Goal: Task Accomplishment & Management: Use online tool/utility

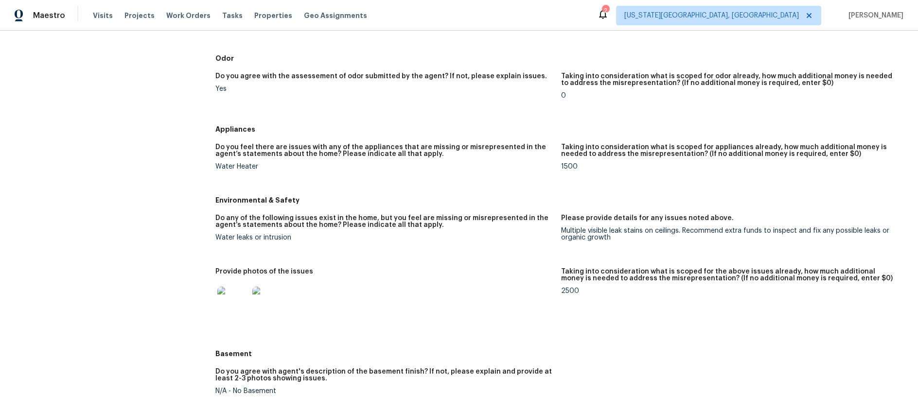
scroll to position [821, 0]
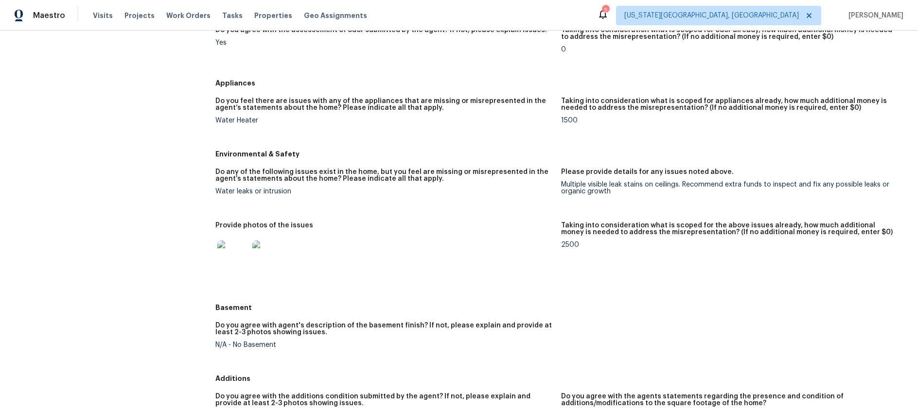
click at [236, 256] on img at bounding box center [232, 256] width 31 height 31
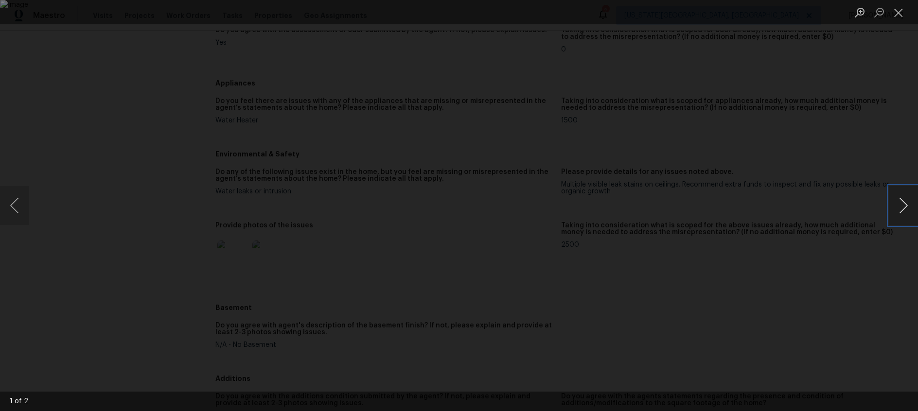
click at [900, 206] on button "Next image" at bounding box center [902, 205] width 29 height 39
click at [906, 10] on button "Close lightbox" at bounding box center [897, 12] width 19 height 17
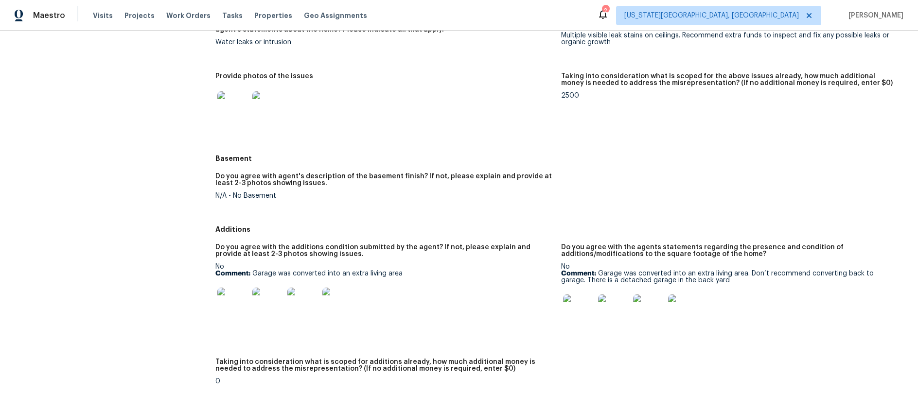
scroll to position [1030, 0]
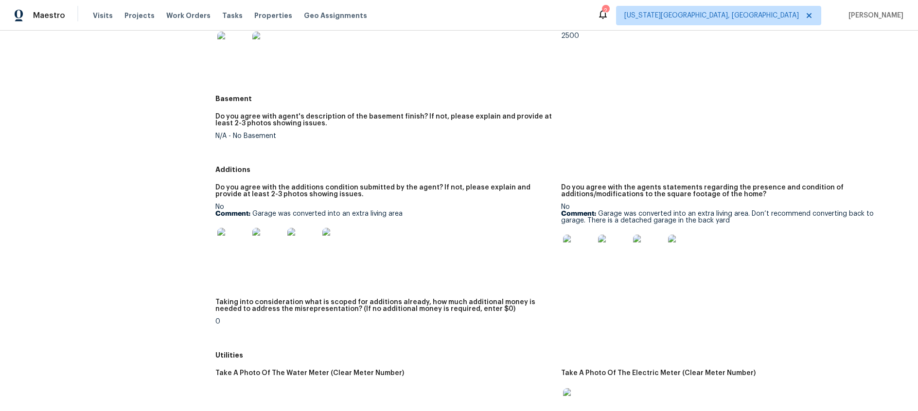
click at [571, 255] on img at bounding box center [578, 250] width 31 height 31
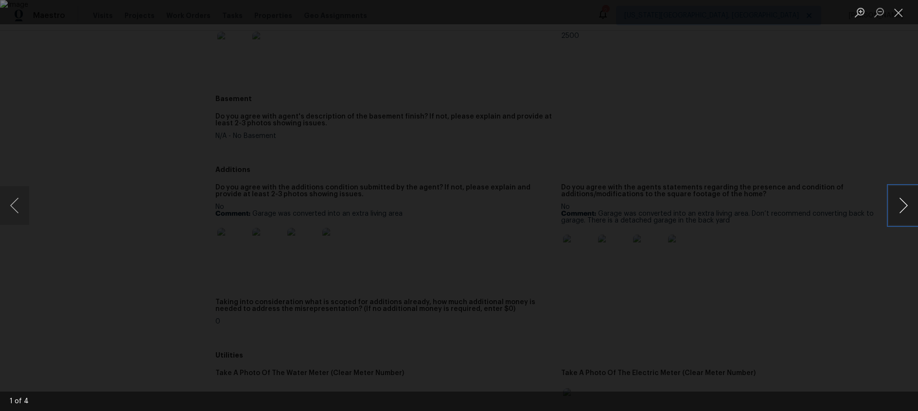
click at [916, 204] on button "Next image" at bounding box center [902, 205] width 29 height 39
drag, startPoint x: 898, startPoint y: 14, endPoint x: 826, endPoint y: 42, distance: 77.5
click at [898, 14] on button "Close lightbox" at bounding box center [897, 12] width 19 height 17
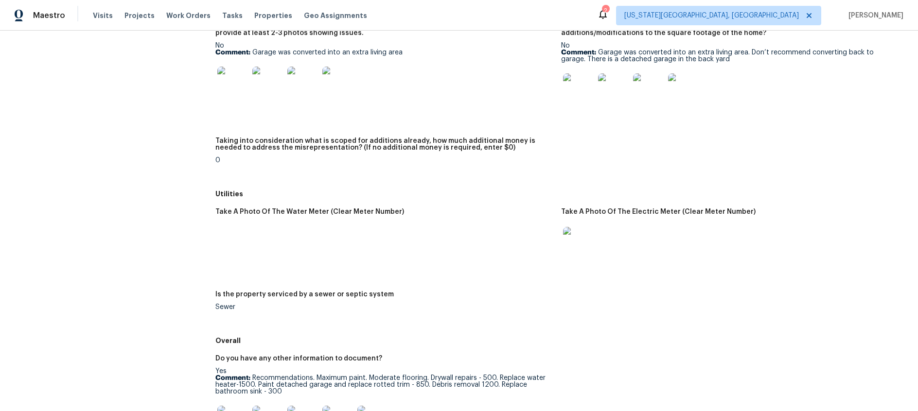
scroll to position [1260, 0]
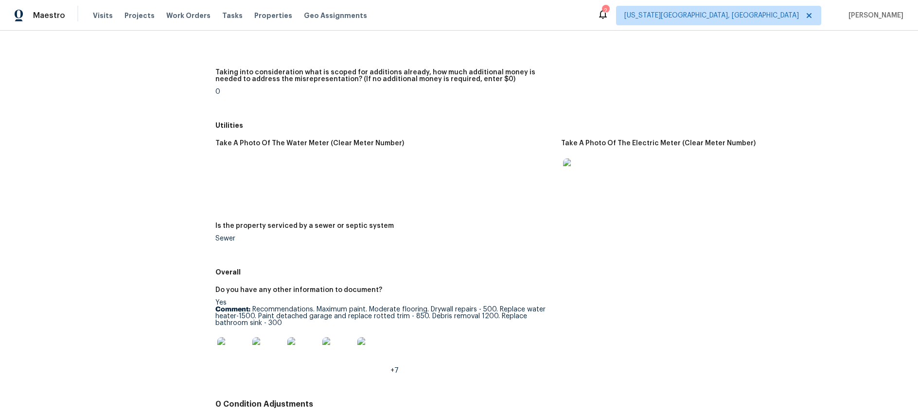
click at [228, 348] on img at bounding box center [232, 352] width 31 height 31
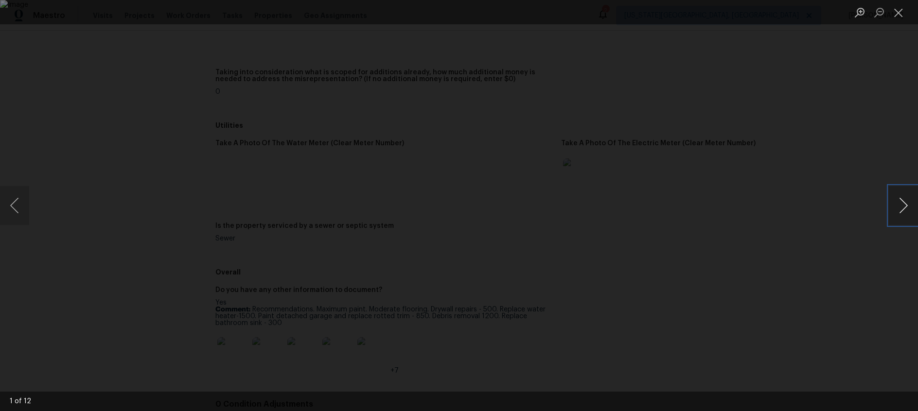
click at [905, 203] on button "Next image" at bounding box center [902, 205] width 29 height 39
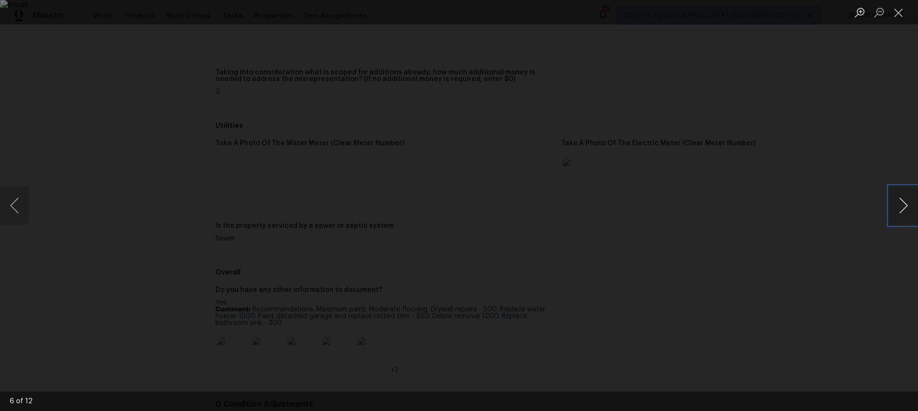
click at [905, 203] on button "Next image" at bounding box center [902, 205] width 29 height 39
click at [898, 13] on button "Close lightbox" at bounding box center [897, 12] width 19 height 17
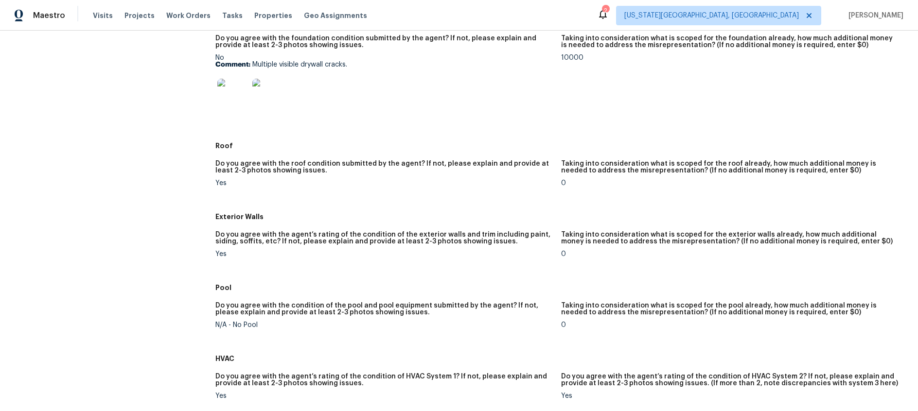
scroll to position [252, 0]
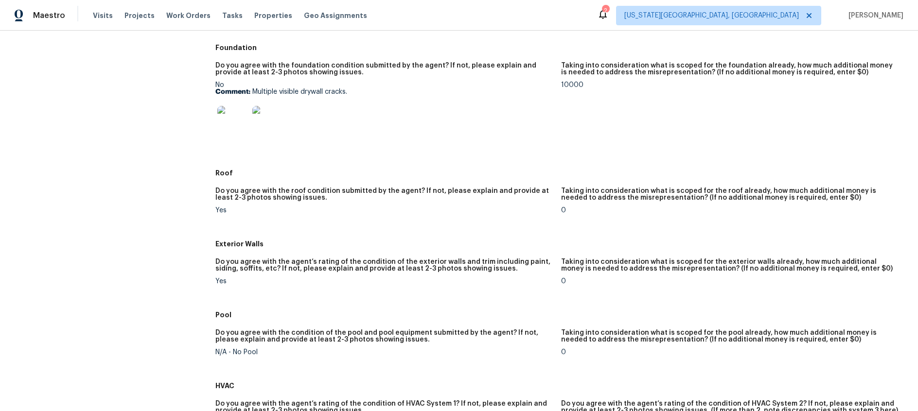
click at [236, 124] on img at bounding box center [232, 121] width 31 height 31
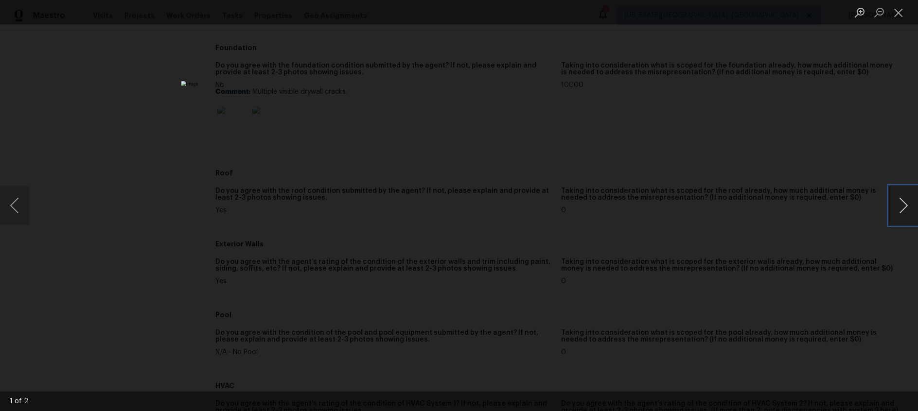
click at [898, 201] on button "Next image" at bounding box center [902, 205] width 29 height 39
click at [901, 14] on button "Close lightbox" at bounding box center [897, 12] width 19 height 17
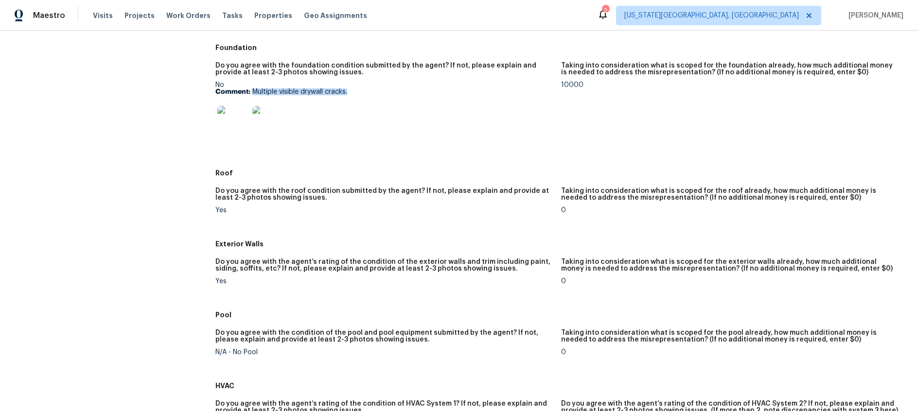
drag, startPoint x: 252, startPoint y: 91, endPoint x: 352, endPoint y: 91, distance: 99.6
click at [352, 91] on p "Comment: Multiple visible drywall cracks." at bounding box center [383, 91] width 337 height 7
copy p "Multiple visible drywall cracks."
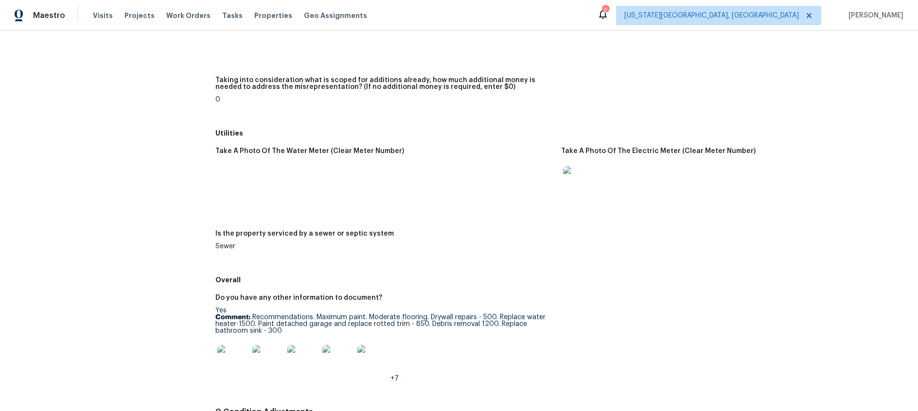
scroll to position [1268, 0]
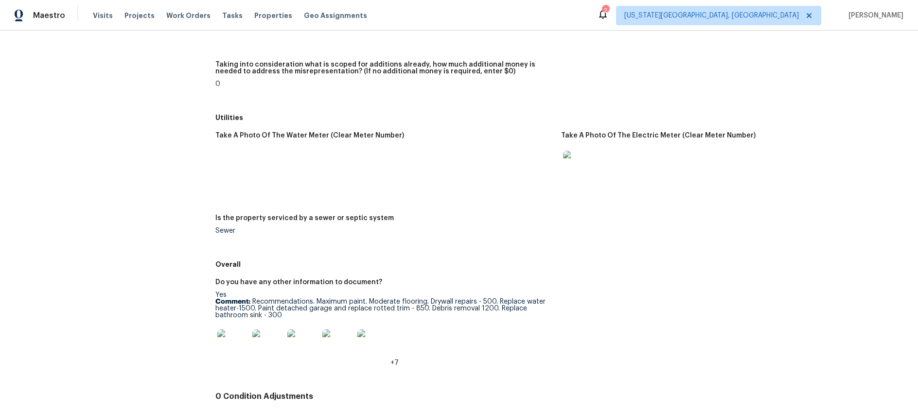
click at [264, 347] on img at bounding box center [267, 345] width 31 height 31
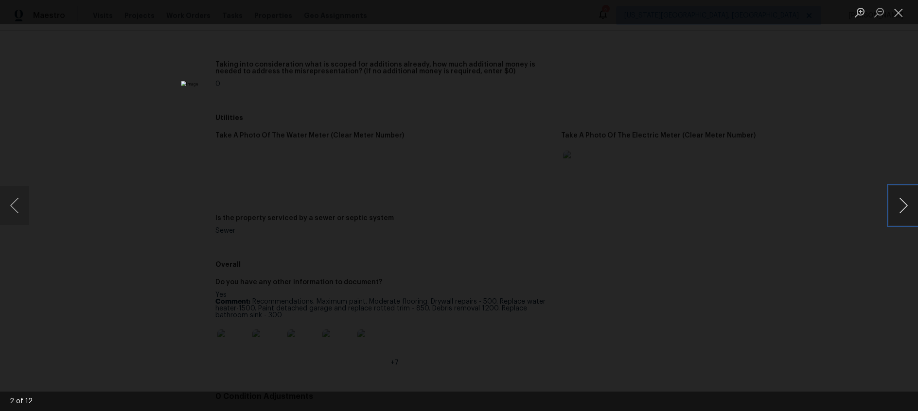
click at [903, 208] on button "Next image" at bounding box center [902, 205] width 29 height 39
click at [7, 202] on button "Previous image" at bounding box center [14, 205] width 29 height 39
click at [897, 13] on button "Close lightbox" at bounding box center [897, 12] width 19 height 17
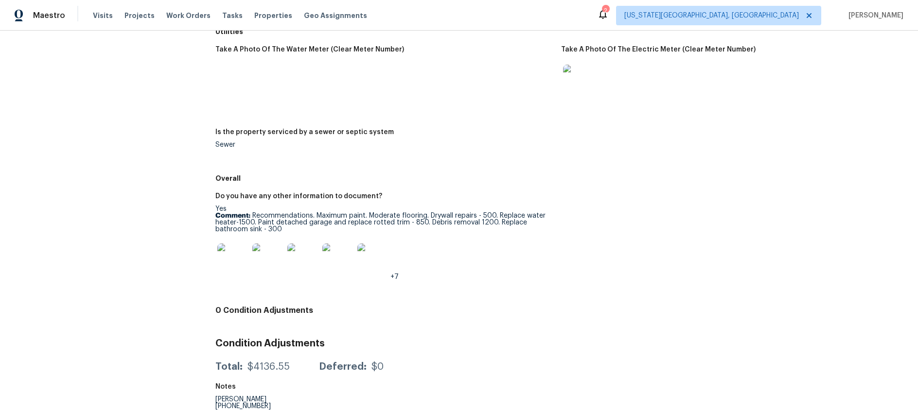
scroll to position [1355, 0]
click at [335, 259] on img at bounding box center [337, 258] width 31 height 31
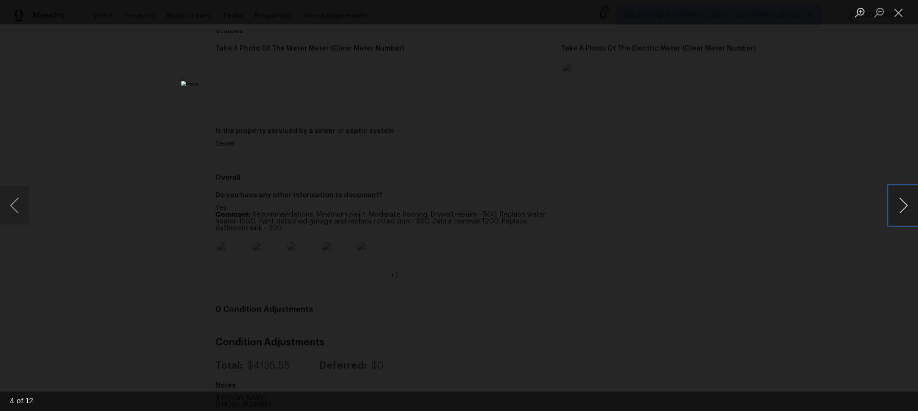
click at [901, 204] on button "Next image" at bounding box center [902, 205] width 29 height 39
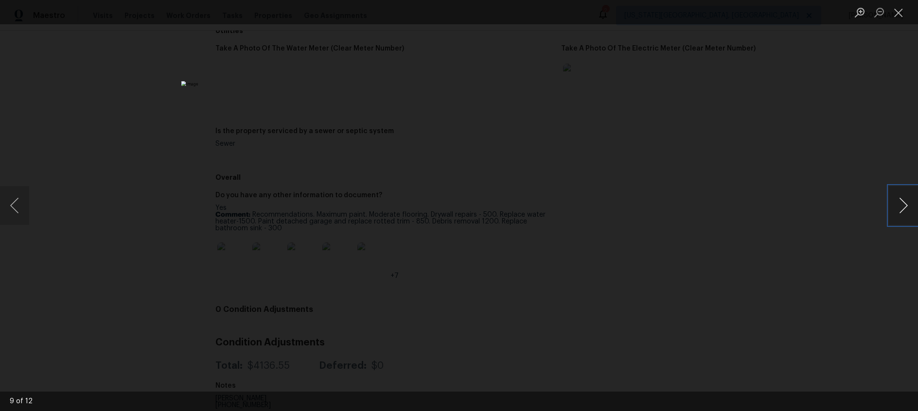
click at [901, 204] on button "Next image" at bounding box center [902, 205] width 29 height 39
click at [903, 17] on button "Close lightbox" at bounding box center [897, 12] width 19 height 17
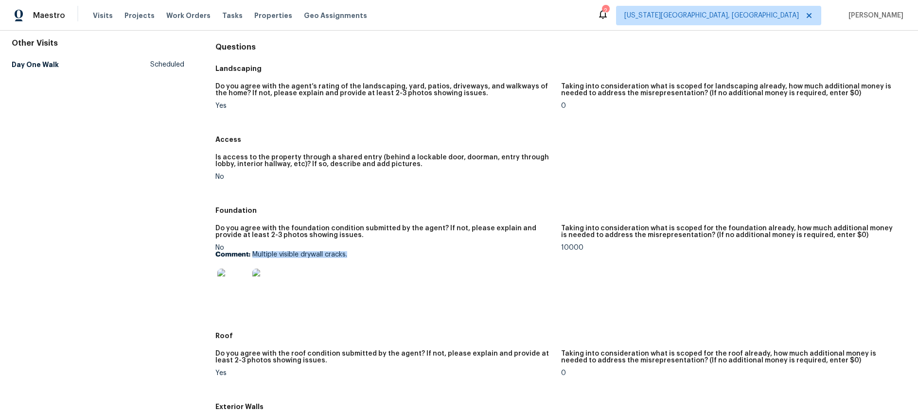
scroll to position [0, 0]
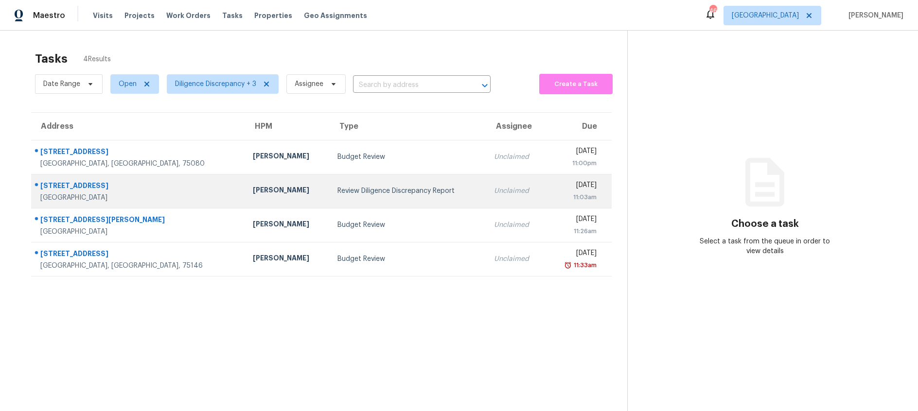
click at [372, 191] on div "Review Diligence Discrepancy Report" at bounding box center [407, 191] width 141 height 10
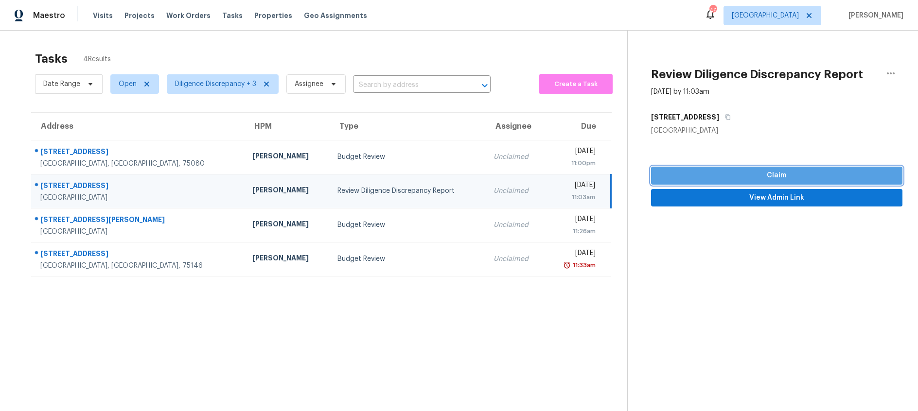
click at [732, 175] on span "Claim" at bounding box center [777, 176] width 236 height 12
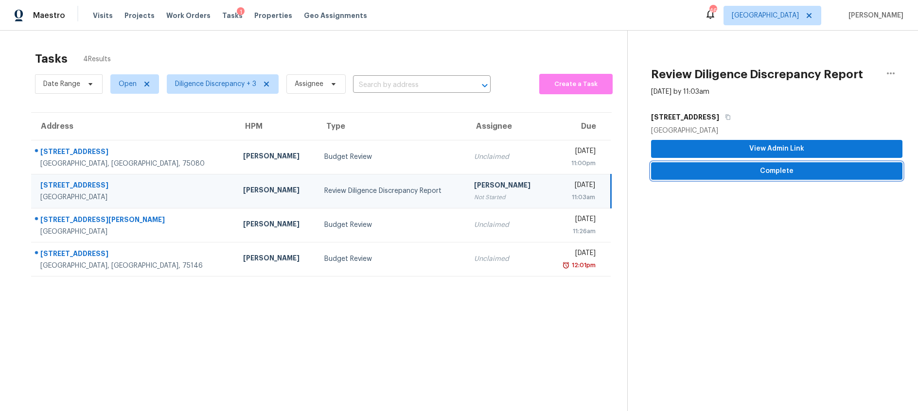
click at [760, 174] on span "Complete" at bounding box center [777, 171] width 236 height 12
